Goal: Navigation & Orientation: Find specific page/section

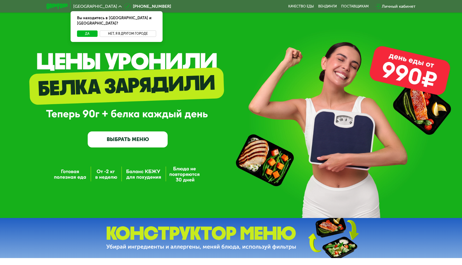
click at [127, 30] on button "Нет, я в другом городе" at bounding box center [128, 33] width 56 height 6
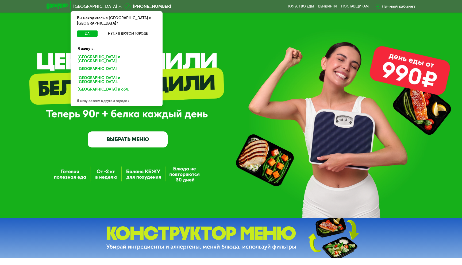
click at [85, 75] on div "[GEOGRAPHIC_DATA]" at bounding box center [116, 80] width 85 height 11
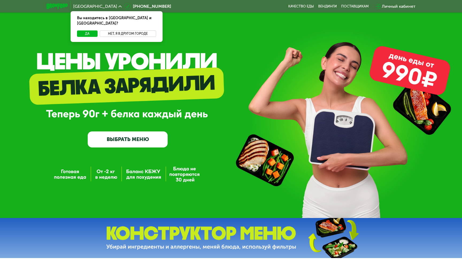
click at [130, 30] on button "Нет, я в другом городе" at bounding box center [128, 33] width 56 height 6
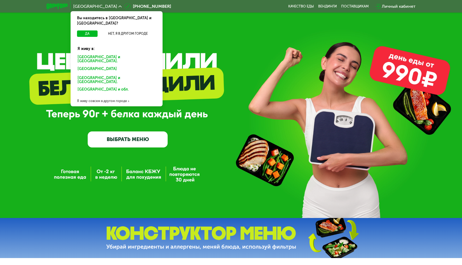
click at [90, 75] on div "[GEOGRAPHIC_DATA]" at bounding box center [116, 80] width 85 height 11
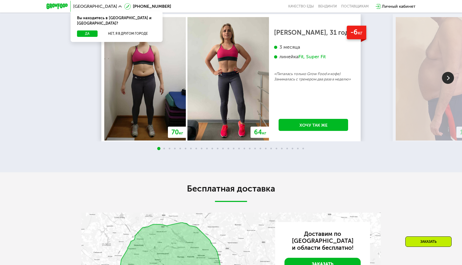
scroll to position [951, 0]
click at [164, 149] on span at bounding box center [164, 148] width 2 height 2
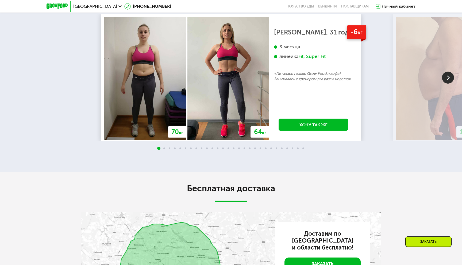
click at [449, 84] on img at bounding box center [448, 78] width 12 height 12
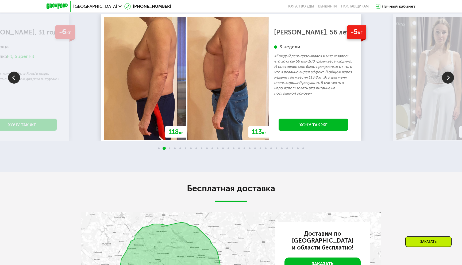
click at [446, 84] on img at bounding box center [448, 78] width 12 height 12
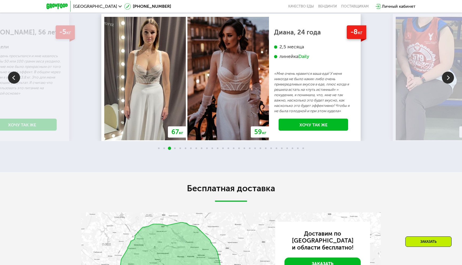
click at [446, 84] on img at bounding box center [448, 78] width 12 height 12
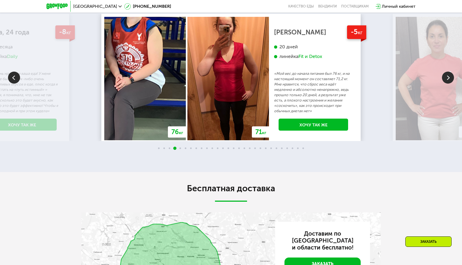
click at [446, 84] on img at bounding box center [448, 78] width 12 height 12
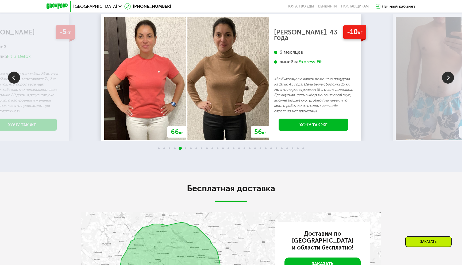
click at [443, 84] on img at bounding box center [448, 78] width 12 height 12
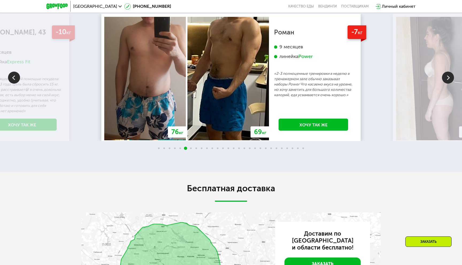
click at [448, 84] on img at bounding box center [448, 78] width 12 height 12
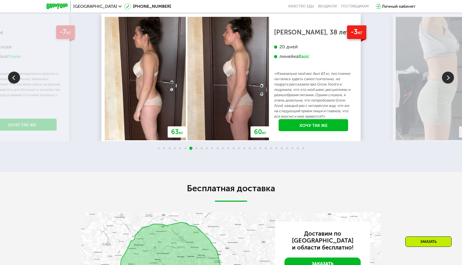
click at [445, 84] on img at bounding box center [448, 78] width 12 height 12
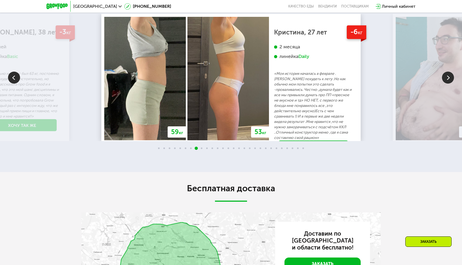
click at [445, 84] on img at bounding box center [448, 78] width 12 height 12
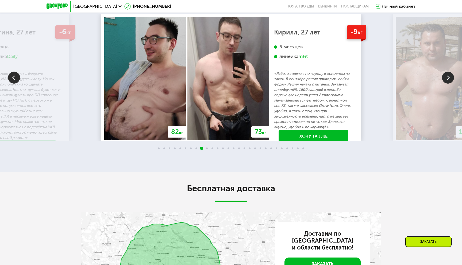
click at [449, 84] on img at bounding box center [448, 78] width 12 height 12
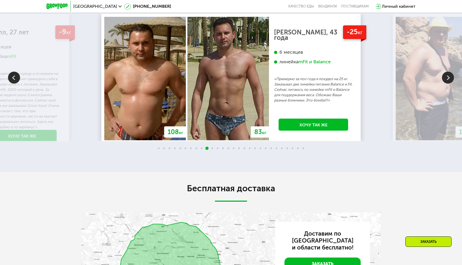
click at [448, 84] on img at bounding box center [448, 78] width 12 height 12
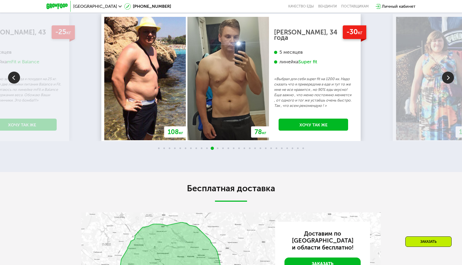
click at [450, 84] on img at bounding box center [448, 78] width 12 height 12
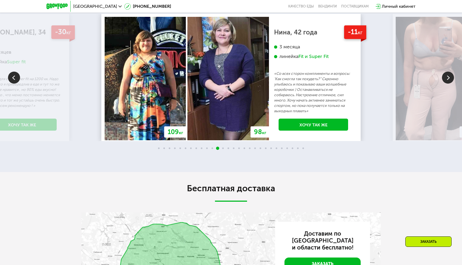
click at [450, 84] on img at bounding box center [448, 78] width 12 height 12
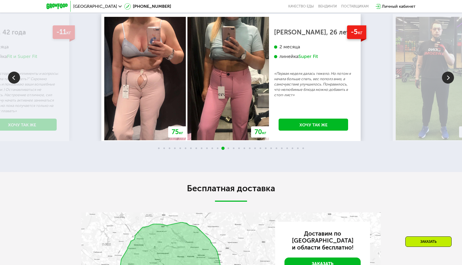
click at [448, 84] on img at bounding box center [448, 78] width 12 height 12
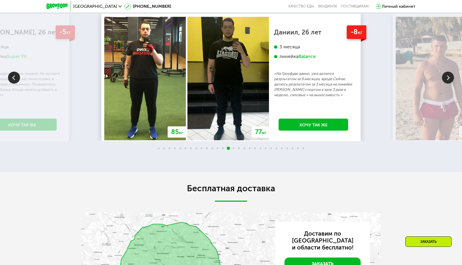
click at [15, 84] on img at bounding box center [14, 78] width 12 height 12
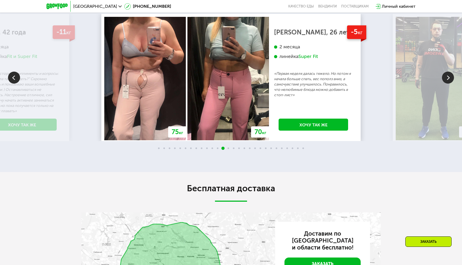
click at [242, 108] on img at bounding box center [227, 78] width 81 height 123
click at [444, 84] on img at bounding box center [448, 78] width 12 height 12
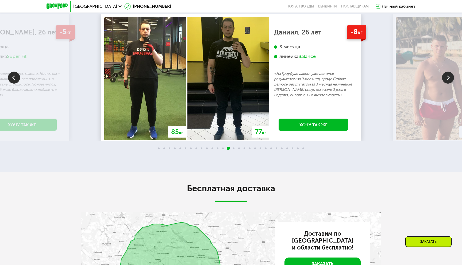
click at [444, 84] on img at bounding box center [448, 78] width 12 height 12
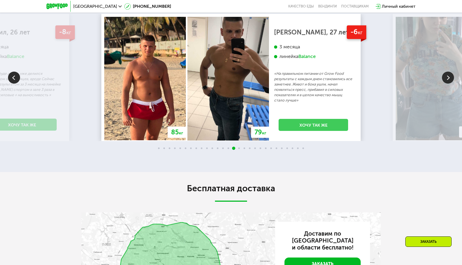
click at [310, 131] on link "Хочу так же" at bounding box center [312, 125] width 69 height 12
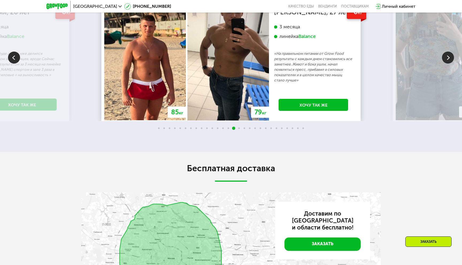
scroll to position [971, 0]
click at [450, 63] on img at bounding box center [448, 57] width 12 height 12
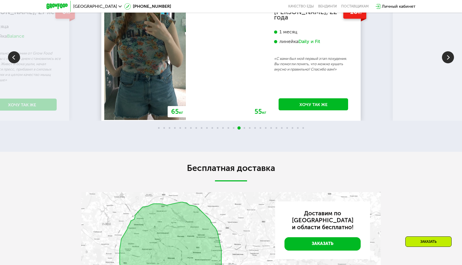
click at [446, 63] on img at bounding box center [448, 57] width 12 height 12
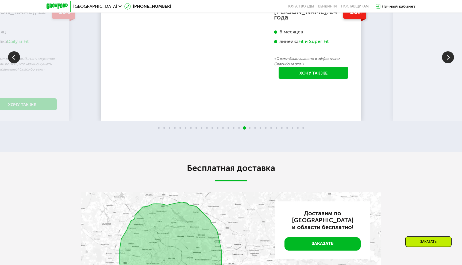
click at [448, 63] on img at bounding box center [448, 57] width 12 height 12
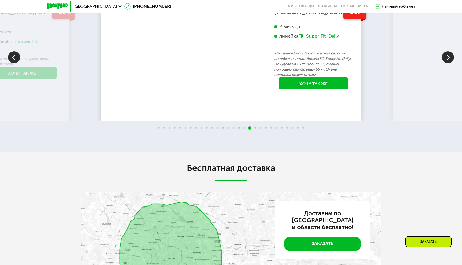
click at [448, 63] on img at bounding box center [448, 57] width 12 height 12
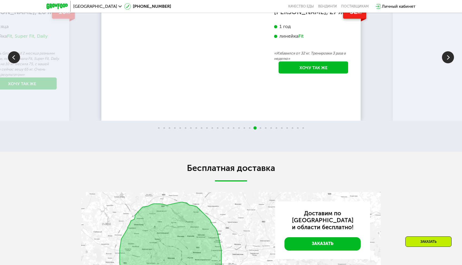
click at [448, 63] on img at bounding box center [448, 57] width 12 height 12
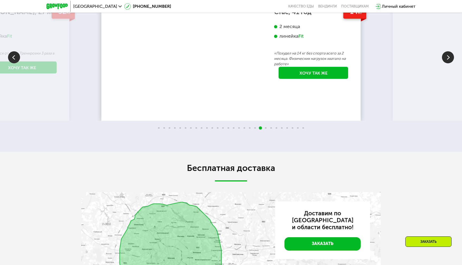
click at [448, 63] on img at bounding box center [448, 57] width 12 height 12
click at [447, 63] on img at bounding box center [448, 57] width 12 height 12
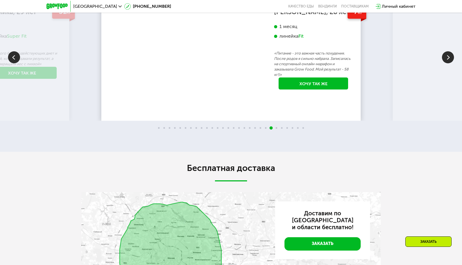
click at [14, 63] on img at bounding box center [14, 57] width 12 height 12
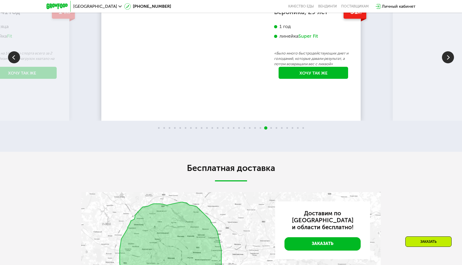
click at [447, 63] on img at bounding box center [448, 57] width 12 height 12
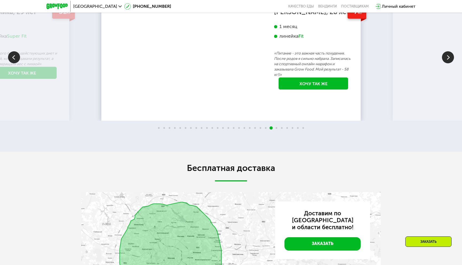
click at [447, 63] on img at bounding box center [448, 57] width 12 height 12
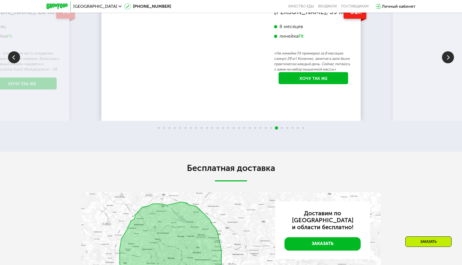
click at [448, 63] on img at bounding box center [448, 57] width 12 height 12
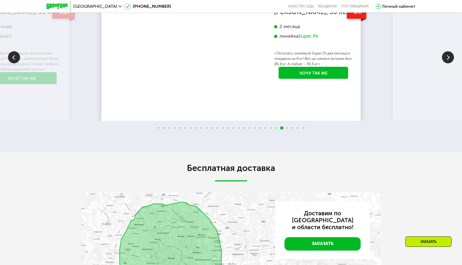
click at [446, 63] on img at bounding box center [448, 57] width 12 height 12
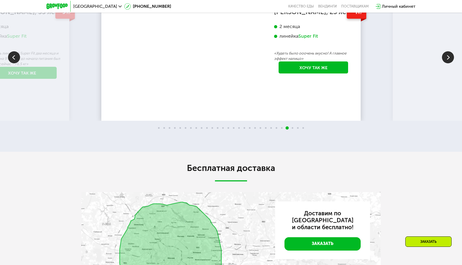
click at [446, 63] on img at bounding box center [448, 57] width 12 height 12
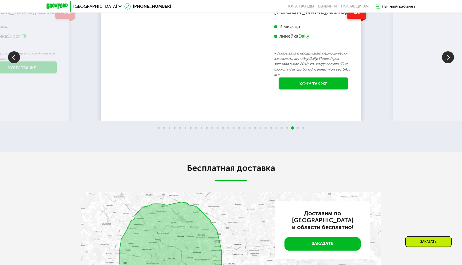
click at [15, 63] on img at bounding box center [14, 57] width 12 height 12
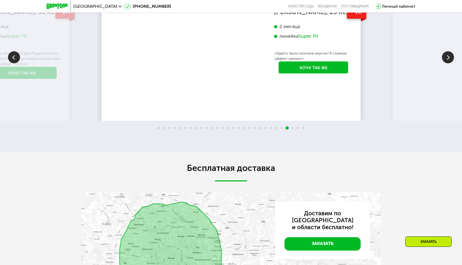
click at [443, 63] on img at bounding box center [448, 57] width 12 height 12
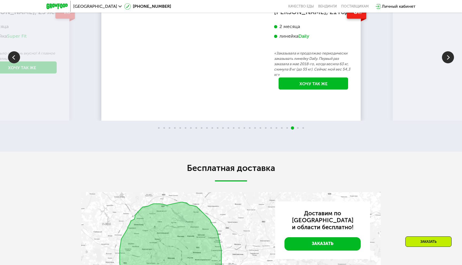
click at [443, 63] on img at bounding box center [448, 57] width 12 height 12
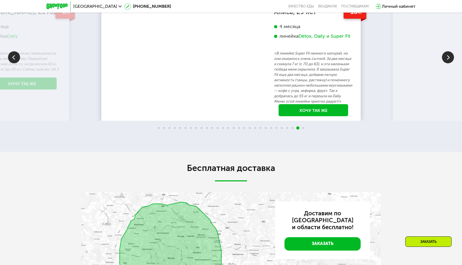
click at [448, 63] on img at bounding box center [448, 57] width 12 height 12
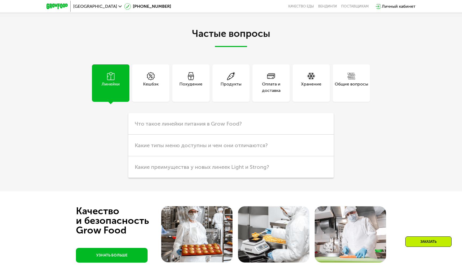
scroll to position [1300, 0]
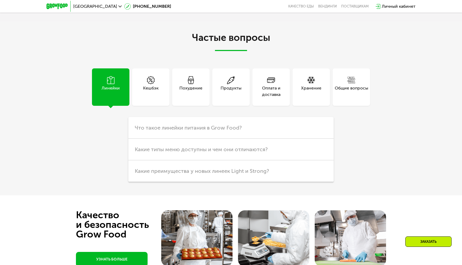
click at [88, 6] on span "[GEOGRAPHIC_DATA]" at bounding box center [95, 6] width 44 height 4
click at [120, 32] on div "Да Нет, я в другом городе" at bounding box center [116, 35] width 94 height 11
click at [123, 30] on button "Нет, я в другом городе" at bounding box center [128, 33] width 56 height 6
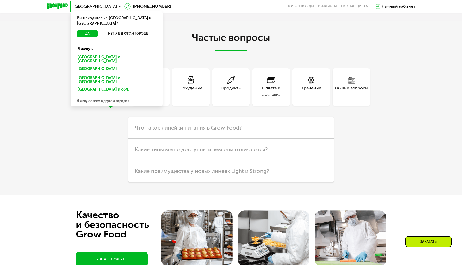
click at [88, 75] on div "[GEOGRAPHIC_DATA]" at bounding box center [116, 80] width 85 height 11
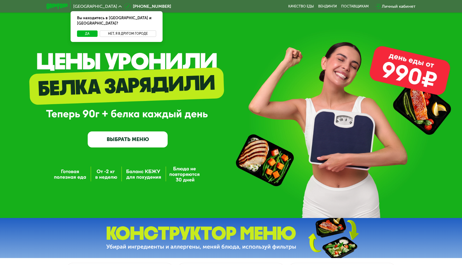
click at [119, 30] on button "Нет, я в другом городе" at bounding box center [128, 33] width 56 height 6
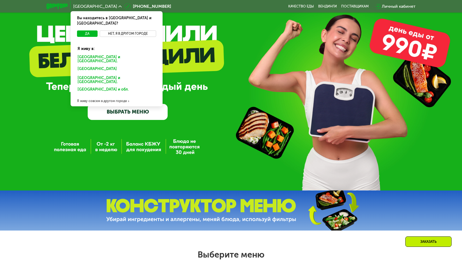
scroll to position [22, 0]
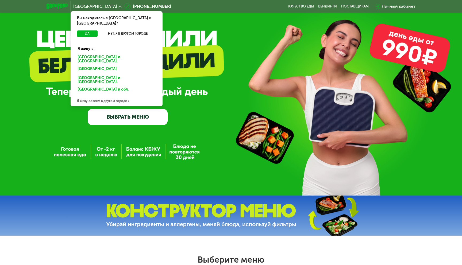
click at [90, 86] on div "[GEOGRAPHIC_DATA] и обл." at bounding box center [115, 90] width 83 height 9
